Goal: Find specific page/section: Find specific page/section

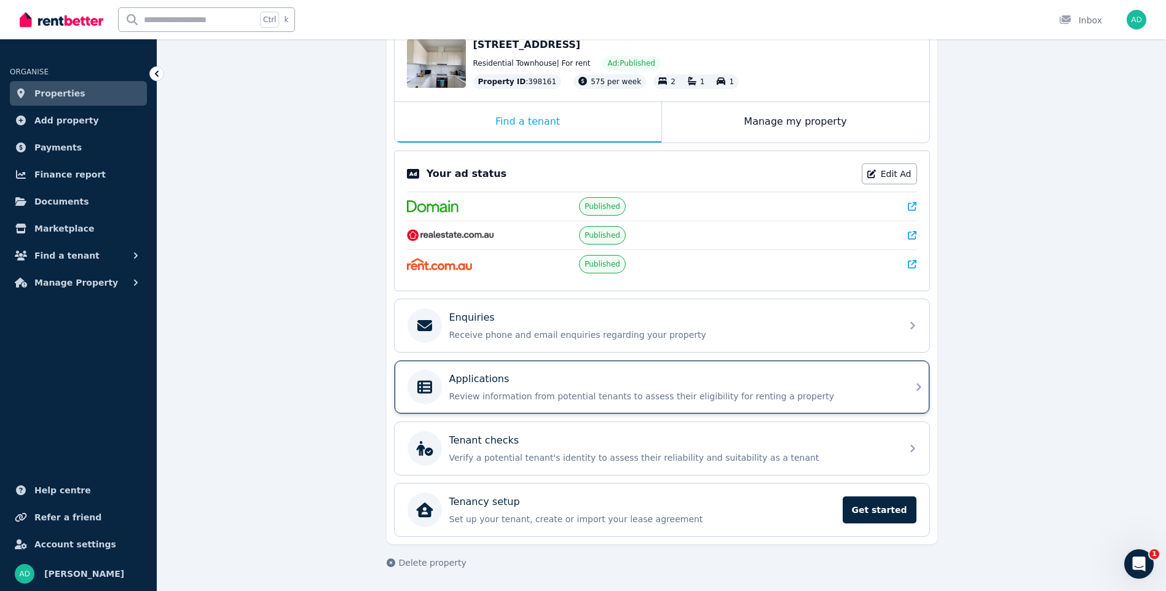
click at [488, 386] on p "Applications" at bounding box center [479, 379] width 60 height 15
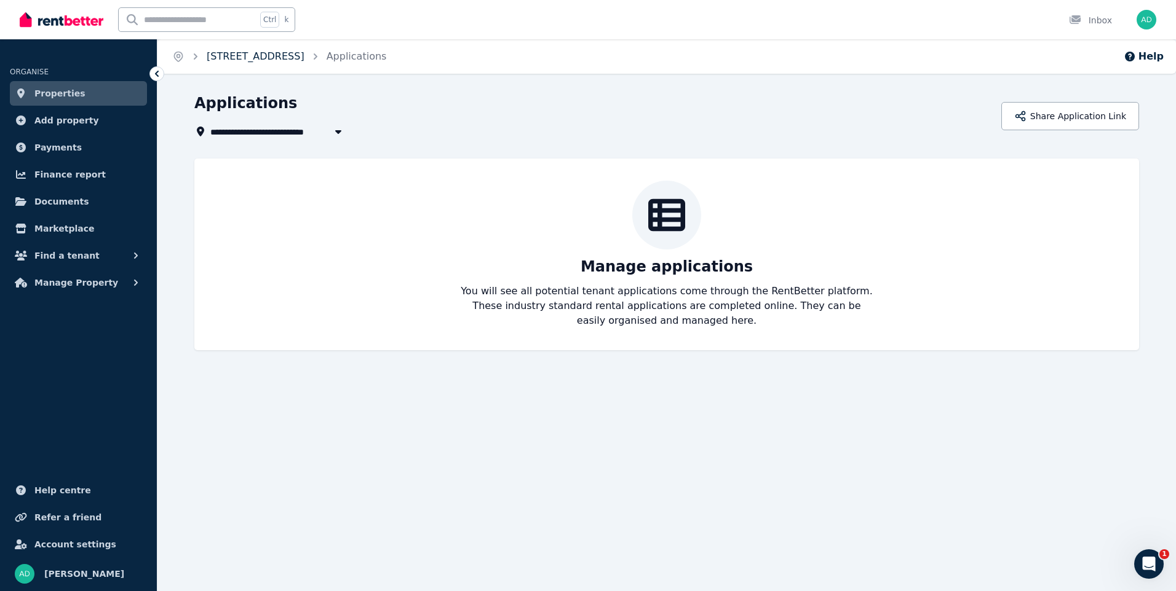
click at [226, 57] on link "[STREET_ADDRESS]" at bounding box center [256, 56] width 98 height 12
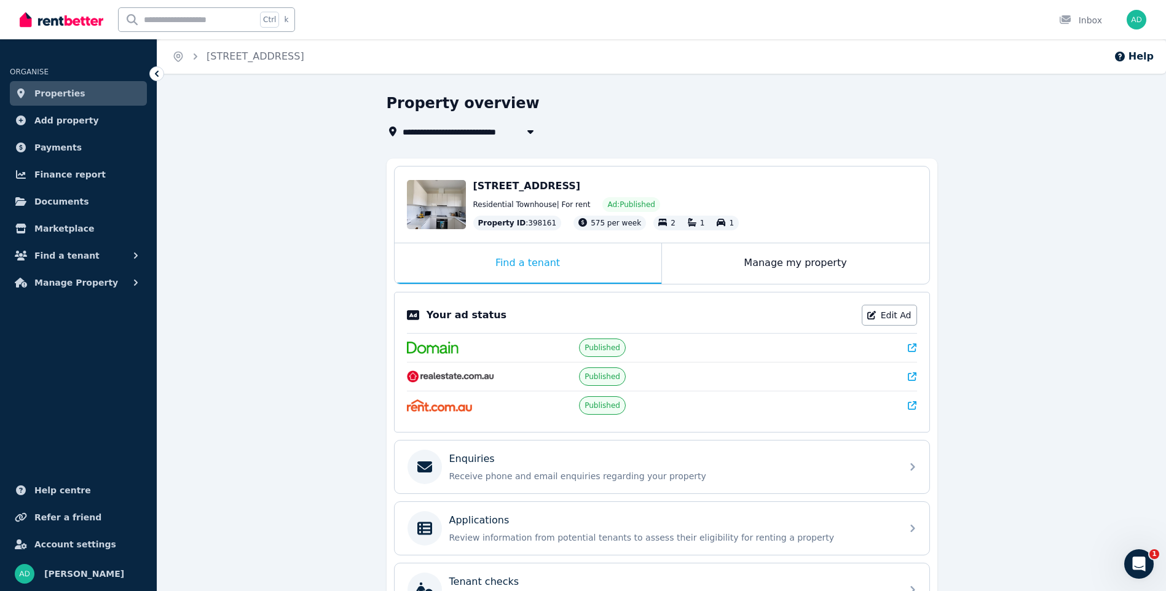
drag, startPoint x: 916, startPoint y: 350, endPoint x: 931, endPoint y: 344, distance: 16.3
click at [916, 350] on icon at bounding box center [912, 348] width 9 height 9
click at [54, 93] on span "Properties" at bounding box center [59, 93] width 51 height 15
